Goal: Information Seeking & Learning: Learn about a topic

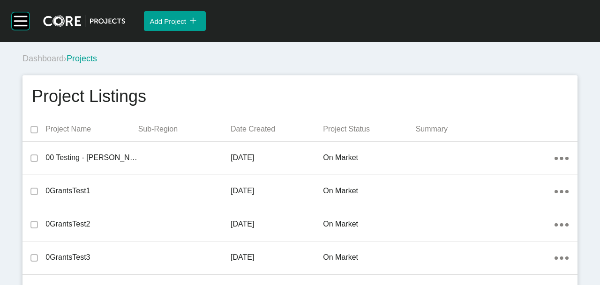
click at [227, 56] on div "Dashboard › Projects" at bounding box center [301, 59] width 558 height 12
click at [21, 19] on rect at bounding box center [21, 21] width 18 height 18
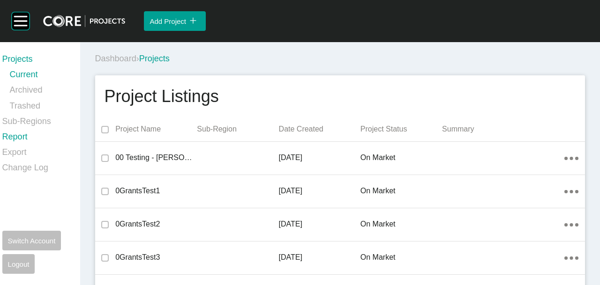
click at [16, 139] on link "Report" at bounding box center [35, 138] width 67 height 15
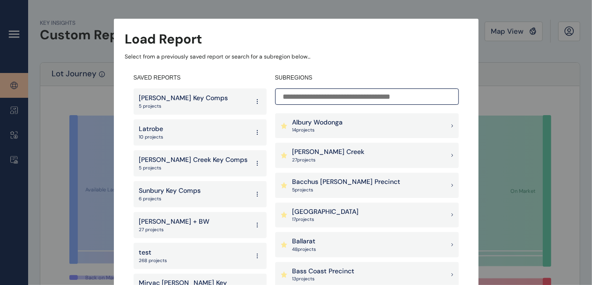
click at [379, 147] on div "[PERSON_NAME] Creek 27 project s" at bounding box center [367, 155] width 184 height 25
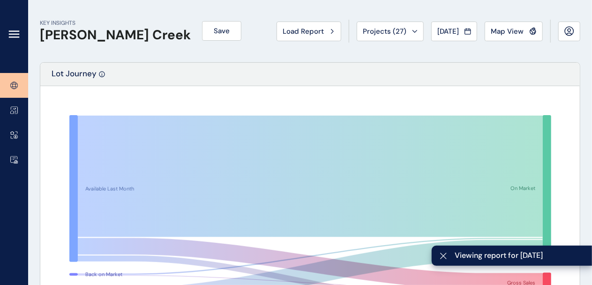
click at [12, 37] on icon at bounding box center [13, 37] width 9 height 0
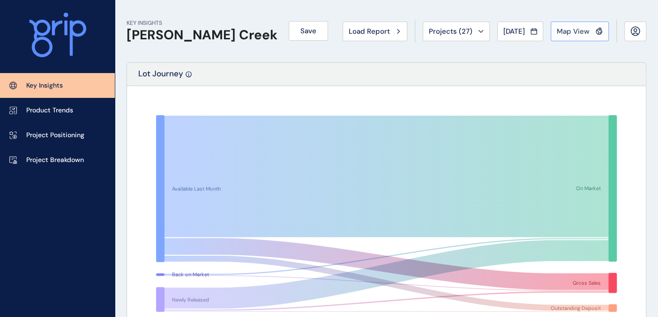
click at [572, 34] on span "Map View" at bounding box center [572, 31] width 33 height 9
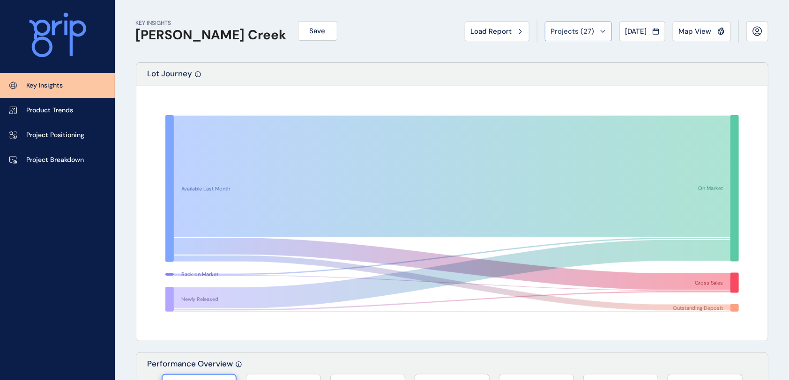
click at [565, 35] on span "Projects ( 27 )" at bounding box center [573, 31] width 44 height 9
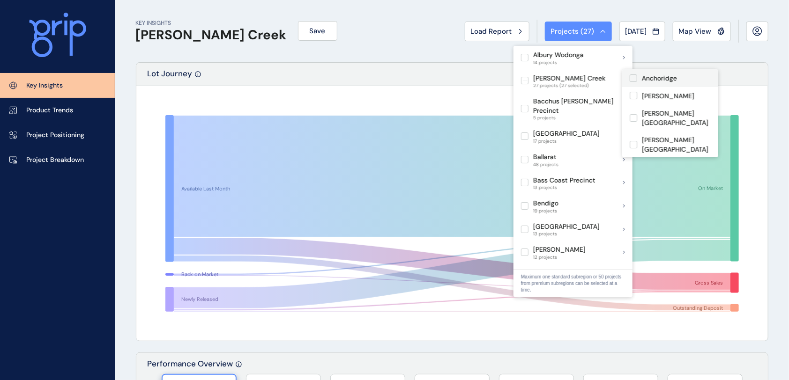
click at [599, 77] on label at bounding box center [632, 77] width 7 height 7
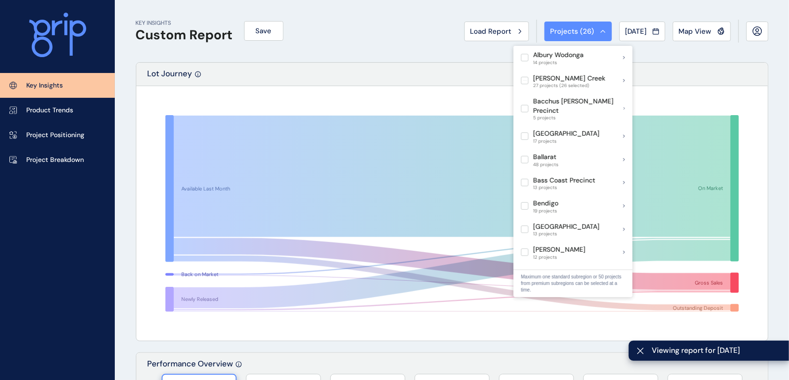
click at [326, 52] on div "KEY INSIGHTS Custom Report Save Load Report Projects ( 26 ) [DATE] 2025 < > Jan…" at bounding box center [452, 31] width 632 height 62
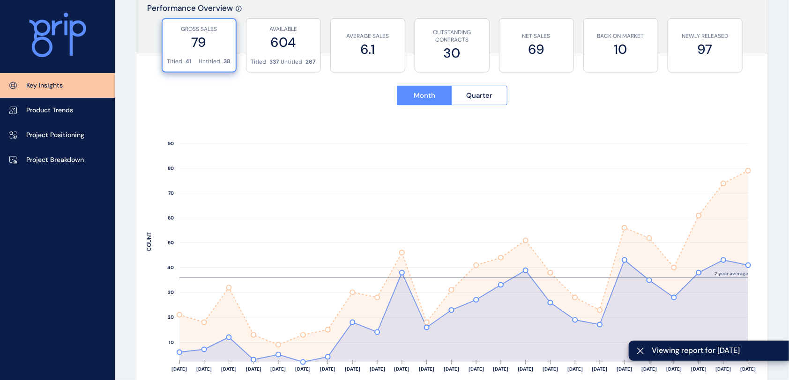
scroll to position [375, 0]
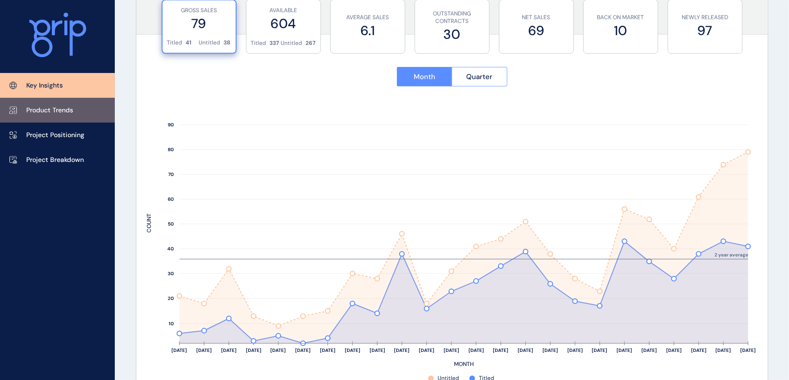
click at [81, 114] on link "Product Trends" at bounding box center [57, 110] width 115 height 25
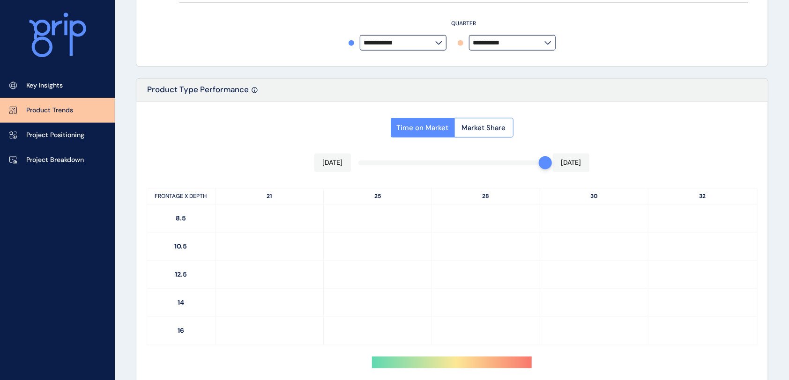
type input "**********"
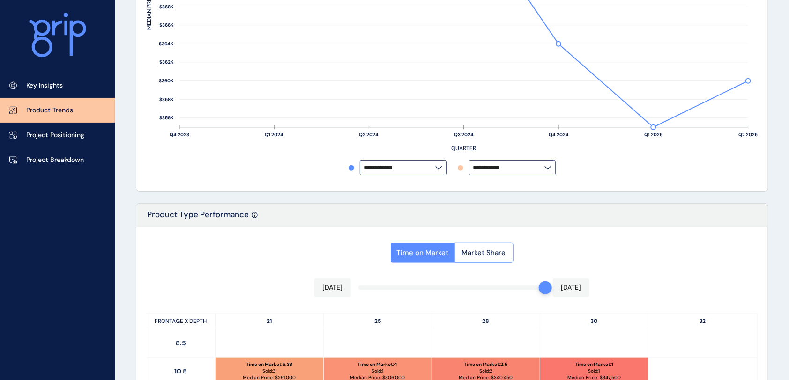
click at [120, 118] on div "PRODUCT TRENDS Custom Report Save Load Report Projects ( 26 ) [DATE] 2025 < > J…" at bounding box center [394, 298] width 789 height 1096
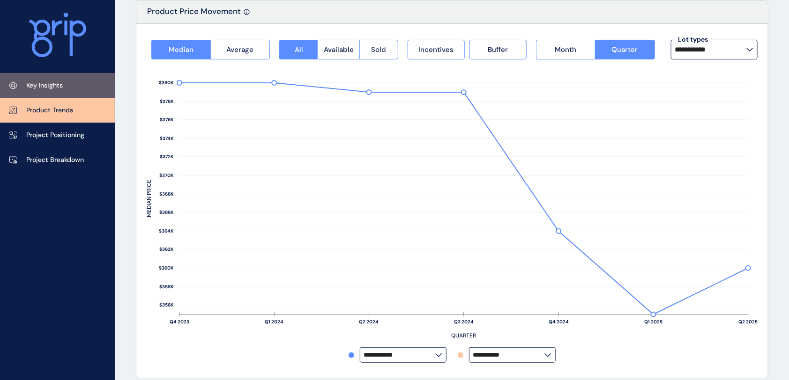
click at [64, 82] on link "Key Insights" at bounding box center [57, 85] width 115 height 25
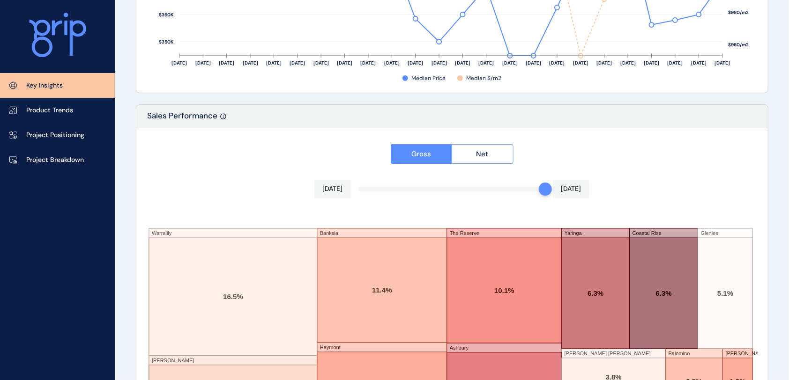
scroll to position [1591, 0]
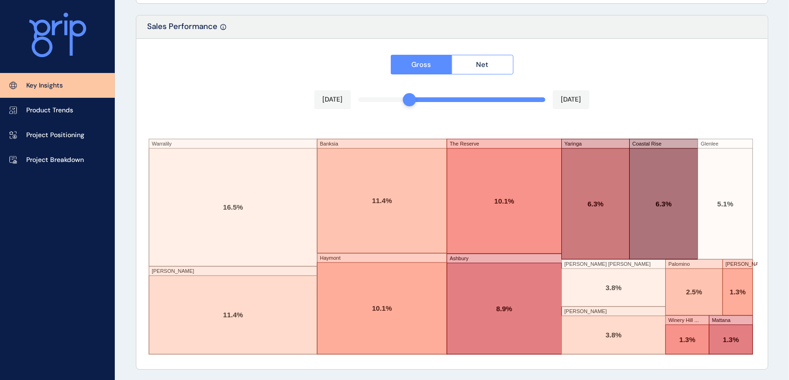
drag, startPoint x: 542, startPoint y: 100, endPoint x: 394, endPoint y: 106, distance: 148.1
click at [394, 106] on div "Gross Net [DATE] [DATE] Warralily [PERSON_NAME] Banksia [GEOGRAPHIC_DATA] [GEOG…" at bounding box center [451, 204] width 631 height 331
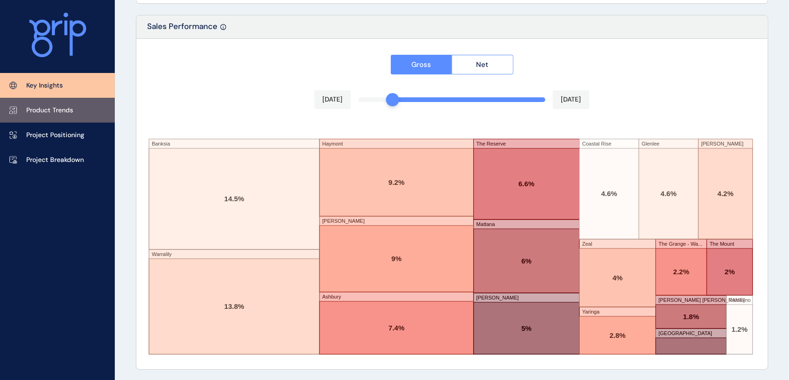
click at [59, 107] on p "Product Trends" at bounding box center [49, 110] width 47 height 9
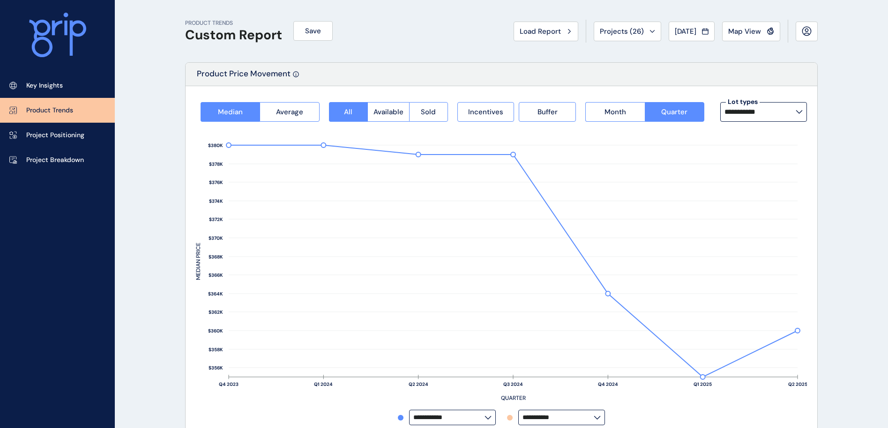
click at [599, 28] on span "[DATE]" at bounding box center [685, 31] width 22 height 9
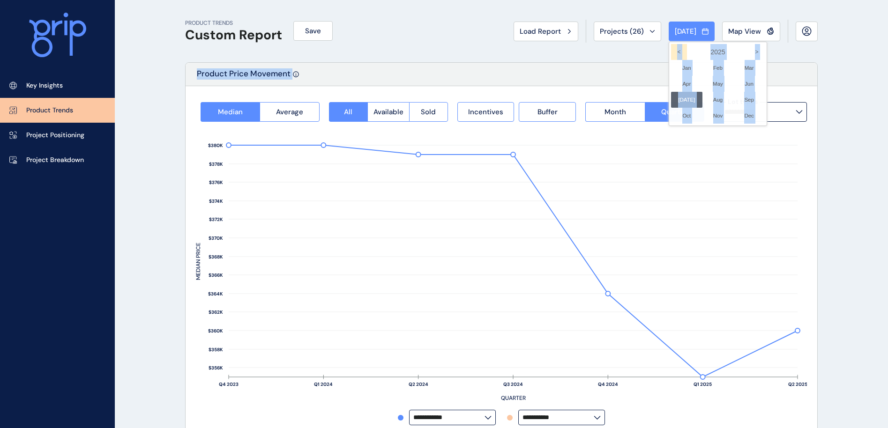
click at [599, 50] on icon "<" at bounding box center [679, 52] width 16 height 16
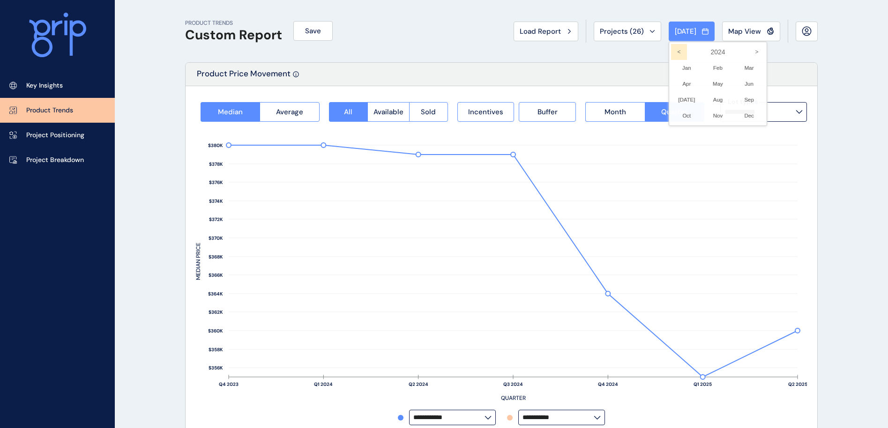
click at [599, 53] on icon "<" at bounding box center [679, 52] width 16 height 16
click at [599, 112] on li "Dec No report is available for this period. New months are usually published 5 …" at bounding box center [748, 116] width 31 height 16
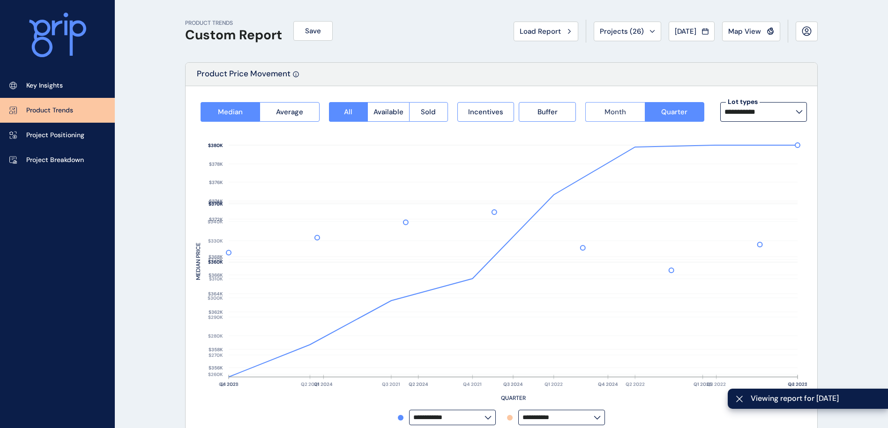
type input "**********"
click at [599, 114] on div at bounding box center [500, 263] width 631 height 355
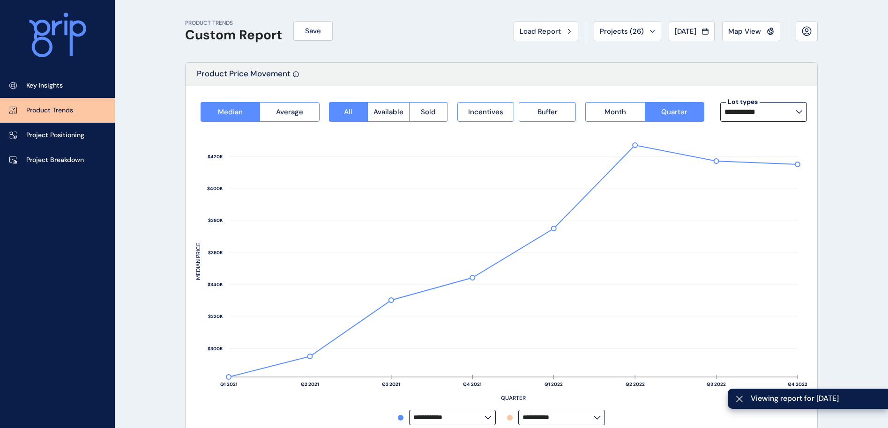
click at [599, 111] on span "Month" at bounding box center [615, 111] width 22 height 9
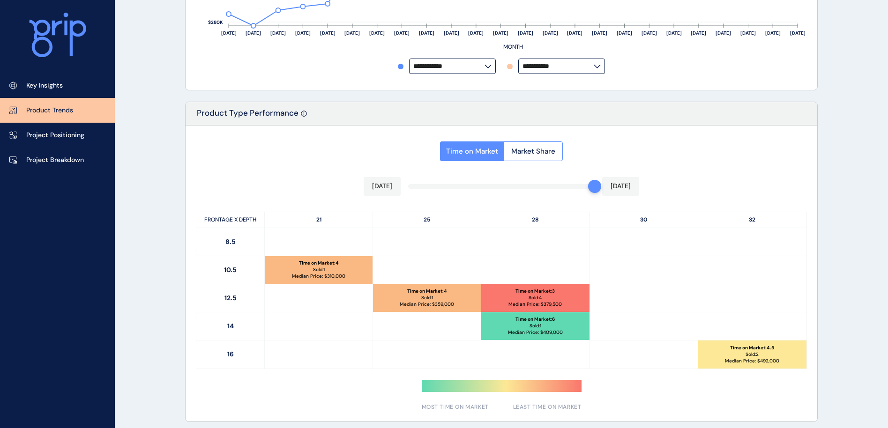
scroll to position [422, 0]
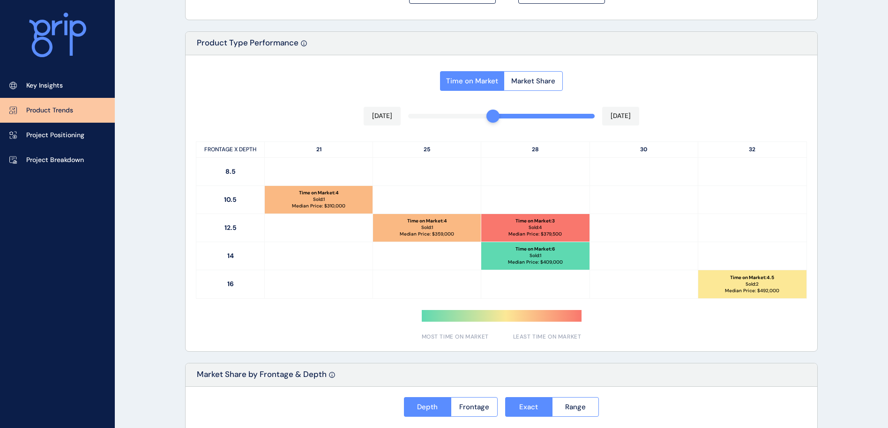
drag, startPoint x: 589, startPoint y: 119, endPoint x: 480, endPoint y: 122, distance: 109.2
click at [483, 121] on div "Time on Market Market Share [DATE] [DATE] FRONTAGE X DEPTH 21 25 28 30 32 8.5 1…" at bounding box center [500, 203] width 631 height 296
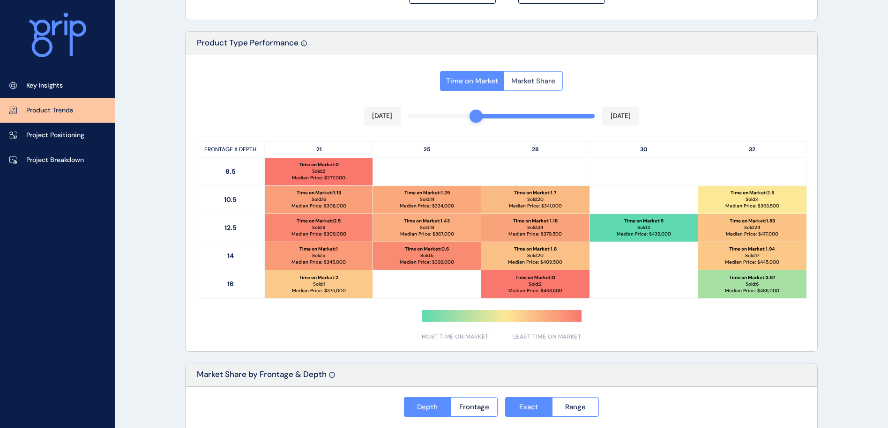
click at [524, 77] on span "Market Share" at bounding box center [533, 80] width 44 height 9
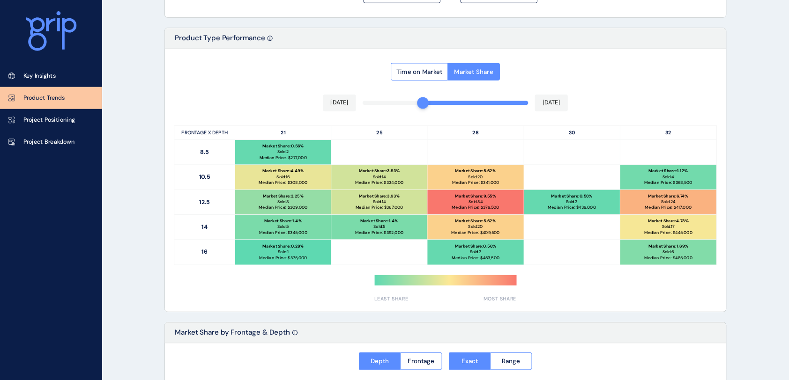
scroll to position [421, 0]
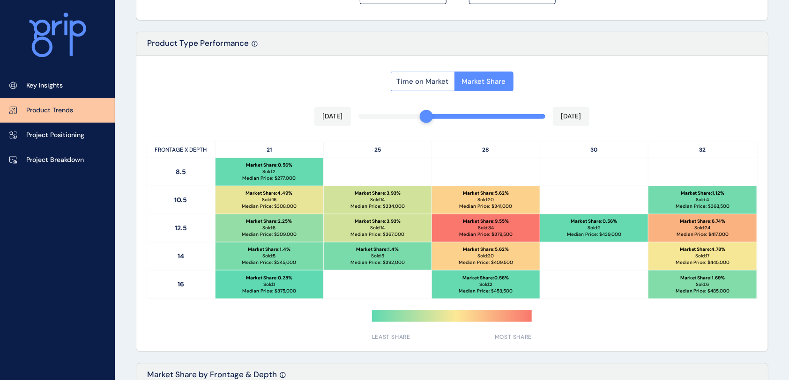
click at [418, 83] on span "Time on Market" at bounding box center [423, 81] width 52 height 9
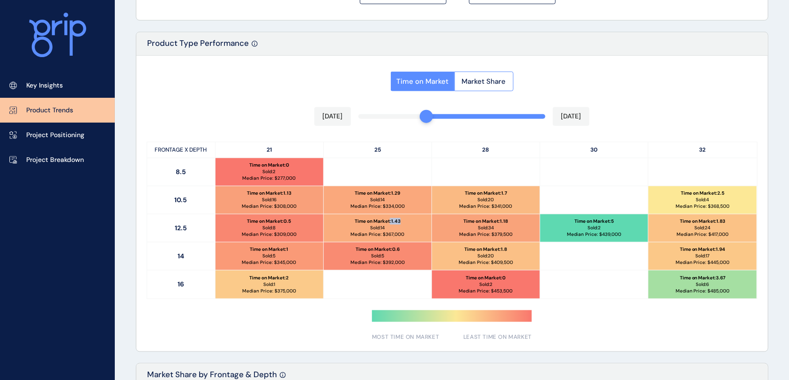
drag, startPoint x: 390, startPoint y: 222, endPoint x: 400, endPoint y: 222, distance: 10.3
click at [400, 222] on p "Time on Market : 1.43" at bounding box center [378, 221] width 46 height 7
drag, startPoint x: 733, startPoint y: 276, endPoint x: 714, endPoint y: 275, distance: 18.3
click at [599, 275] on div "Time on Market : 3.67 Sold: 6 Median Price: $ 485,000" at bounding box center [702, 285] width 108 height 28
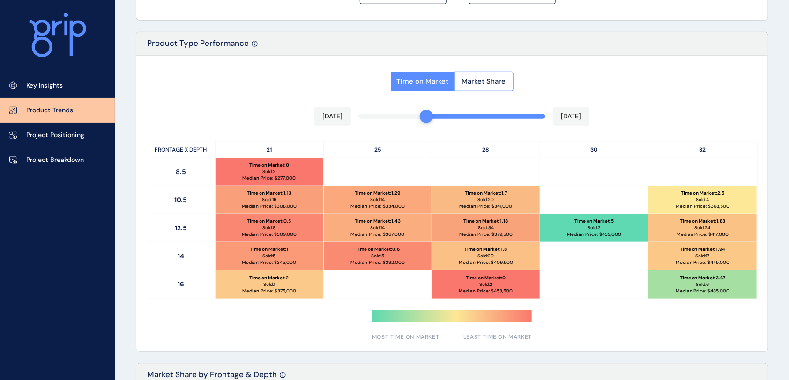
click at [599, 277] on p "Time on Market : 3.67" at bounding box center [703, 278] width 46 height 7
click at [46, 155] on p "Project Breakdown" at bounding box center [55, 159] width 58 height 9
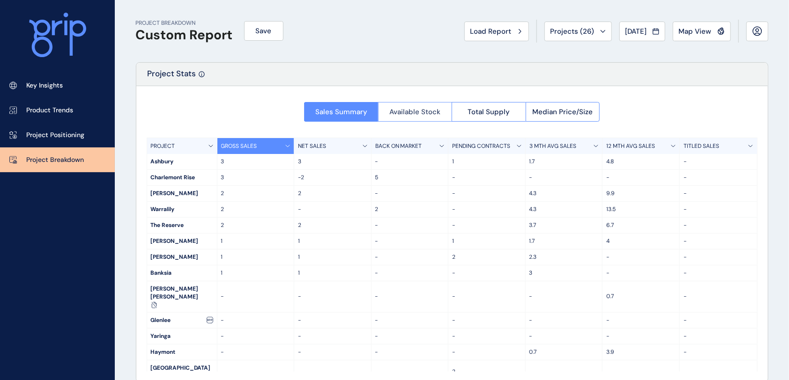
click at [405, 113] on span "Available Stock" at bounding box center [414, 111] width 51 height 9
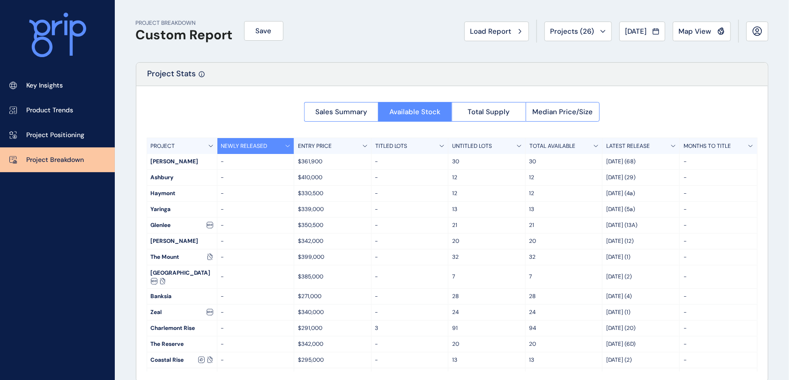
click at [269, 149] on div "NEWLY RELEASED" at bounding box center [255, 146] width 77 height 16
click at [407, 148] on div "TITLED LOTS" at bounding box center [409, 146] width 77 height 16
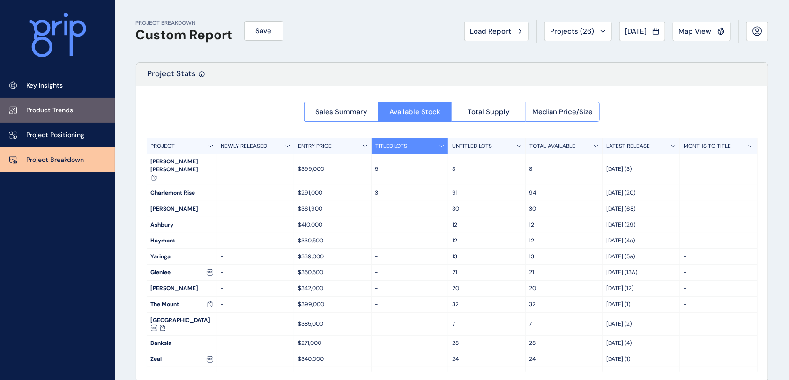
click at [49, 108] on p "Product Trends" at bounding box center [49, 110] width 47 height 9
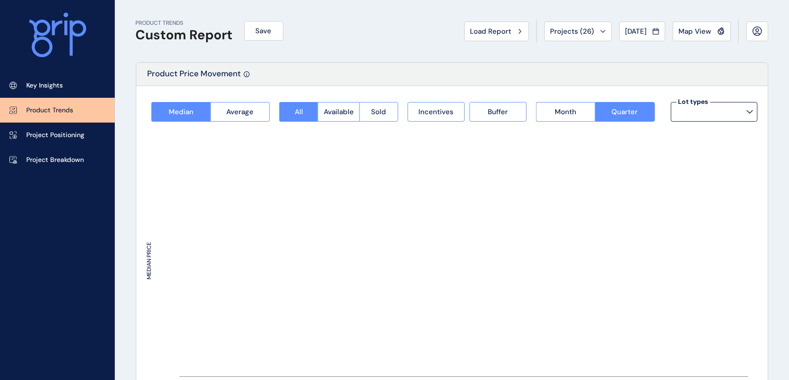
type input "**********"
